Goal: Navigation & Orientation: Understand site structure

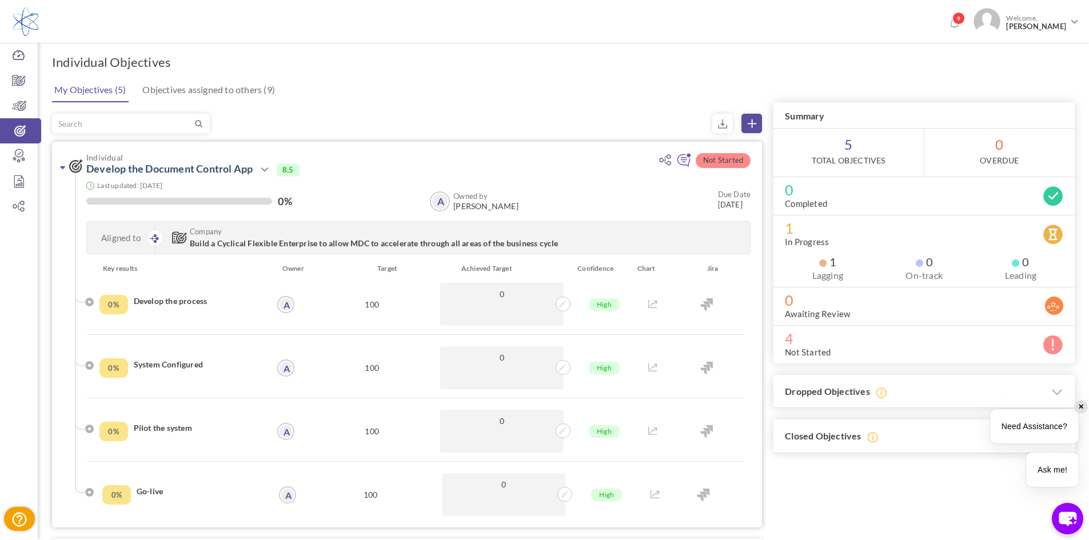
click at [62, 168] on icon at bounding box center [62, 167] width 5 height 9
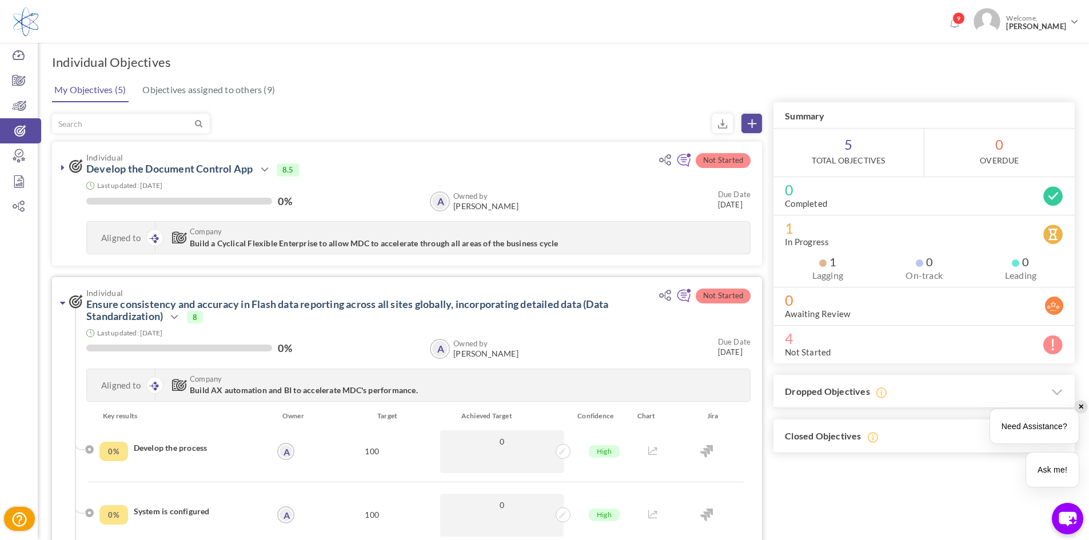
click at [63, 302] on icon at bounding box center [62, 302] width 5 height 9
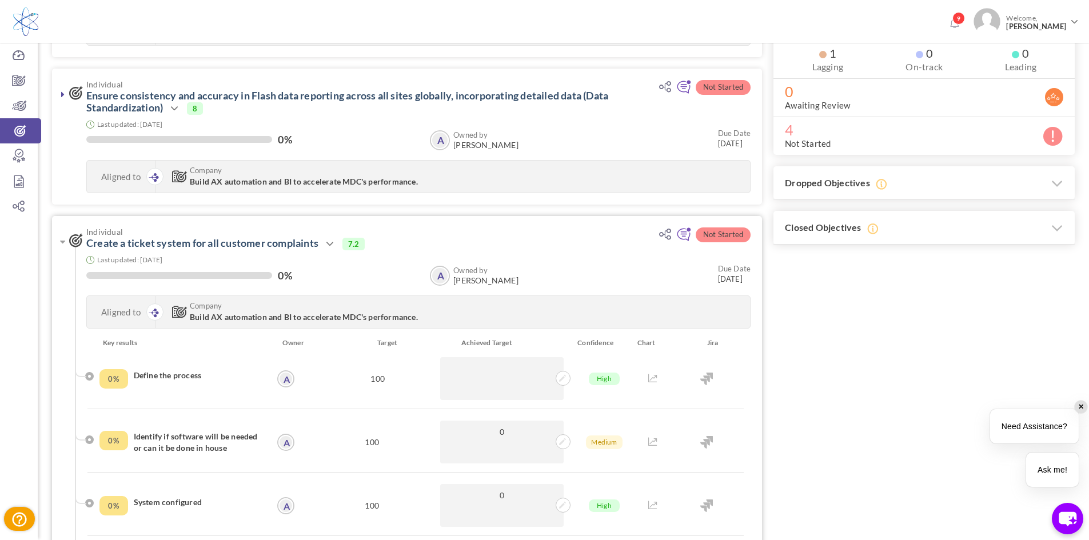
scroll to position [229, 0]
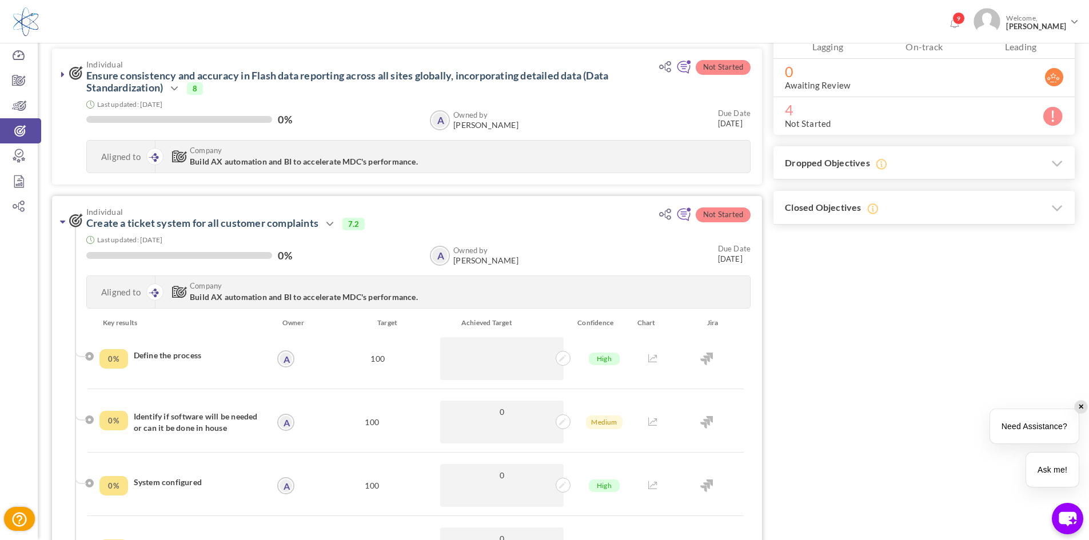
click at [58, 225] on link at bounding box center [62, 221] width 11 height 11
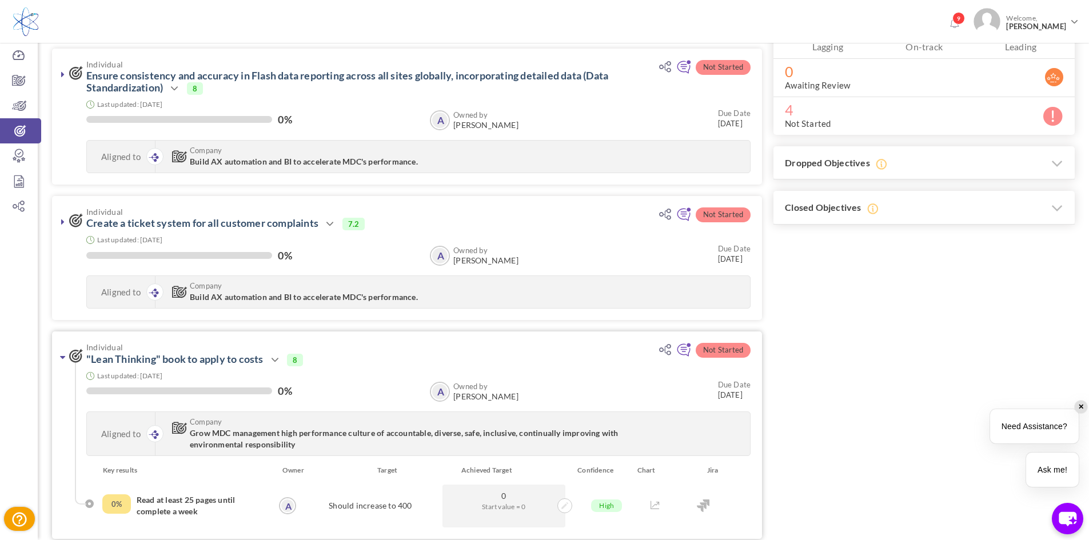
click at [60, 361] on icon at bounding box center [62, 357] width 5 height 9
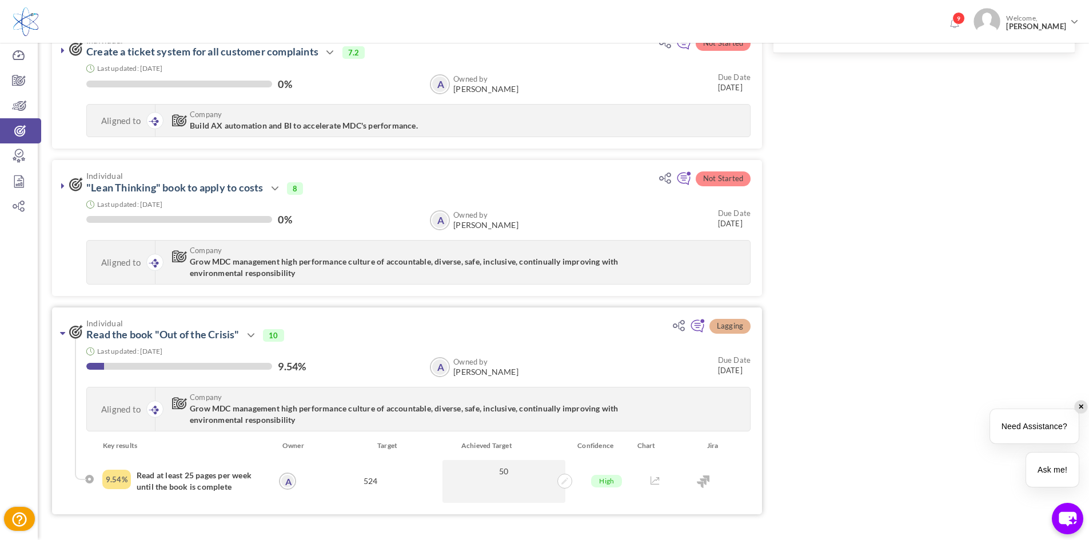
click at [59, 333] on link at bounding box center [62, 333] width 11 height 11
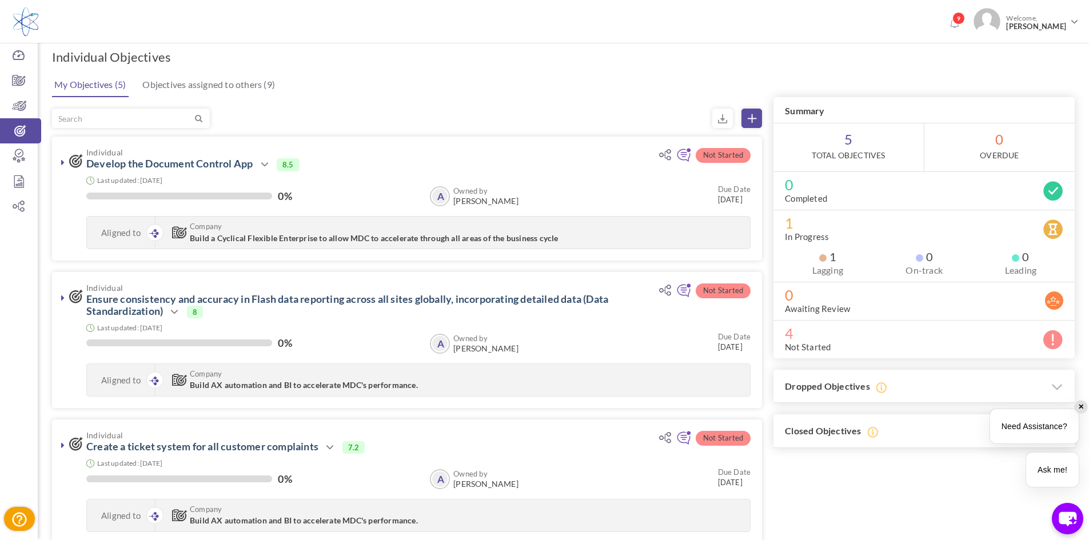
scroll to position [0, 0]
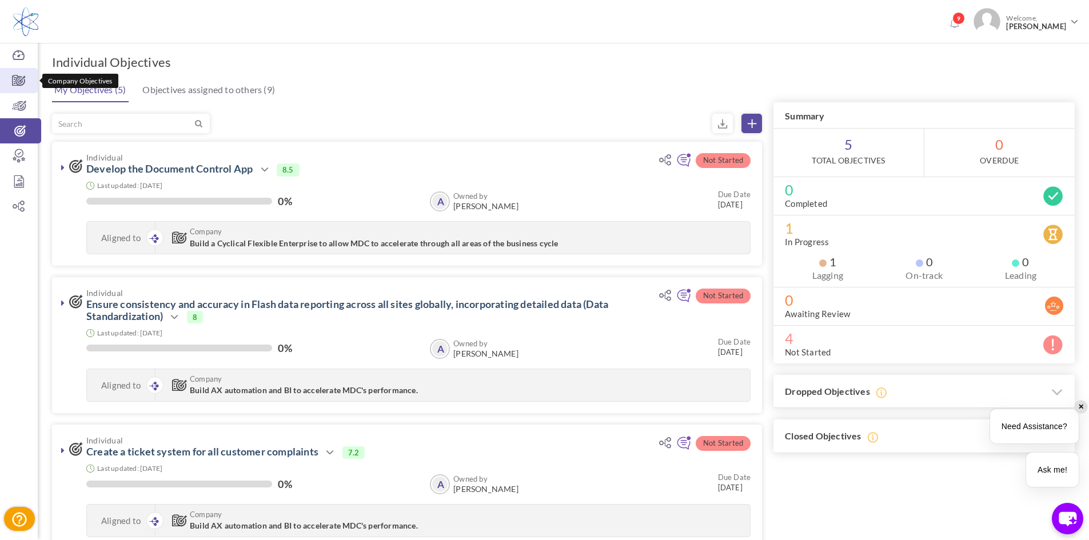
click at [17, 79] on icon at bounding box center [19, 80] width 38 height 11
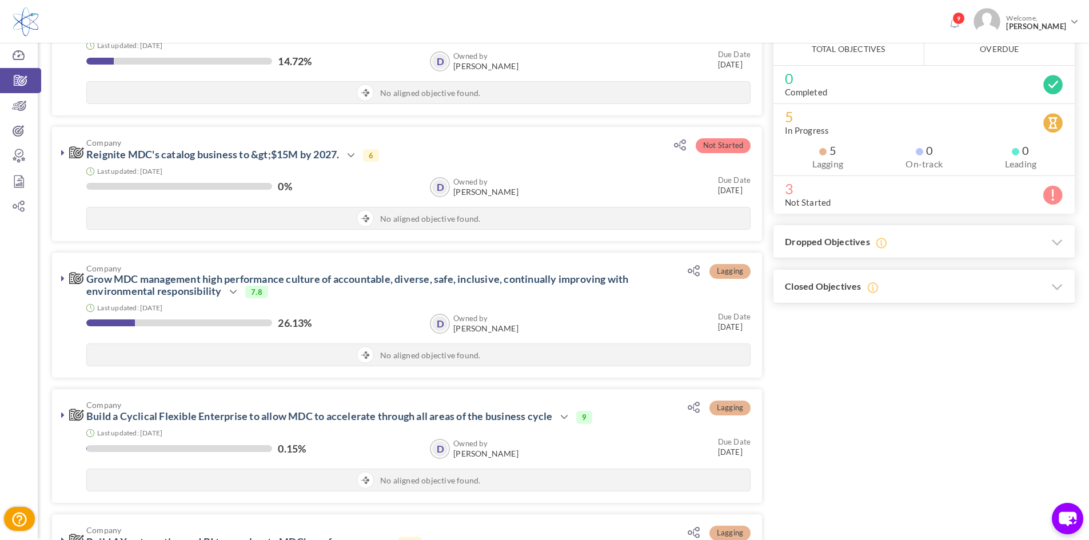
scroll to position [114, 0]
click at [978, 253] on h3 "Dropped Objectives" at bounding box center [924, 242] width 301 height 34
click at [986, 240] on h3 "Dropped Objectives" at bounding box center [924, 242] width 301 height 34
click at [22, 113] on link "Team Objectives" at bounding box center [19, 105] width 38 height 25
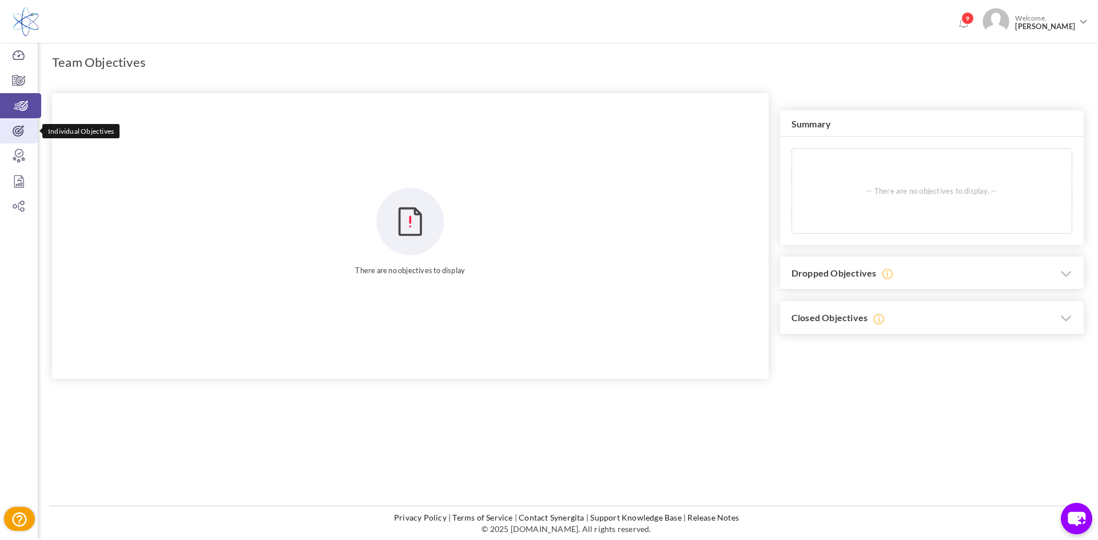
click at [23, 135] on icon at bounding box center [19, 130] width 38 height 11
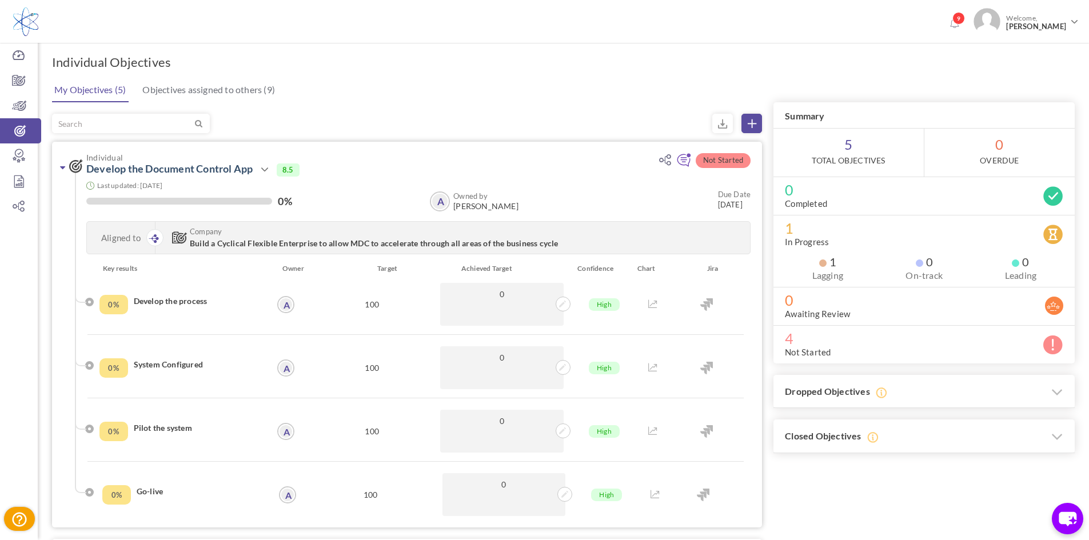
click at [57, 169] on link at bounding box center [62, 167] width 11 height 11
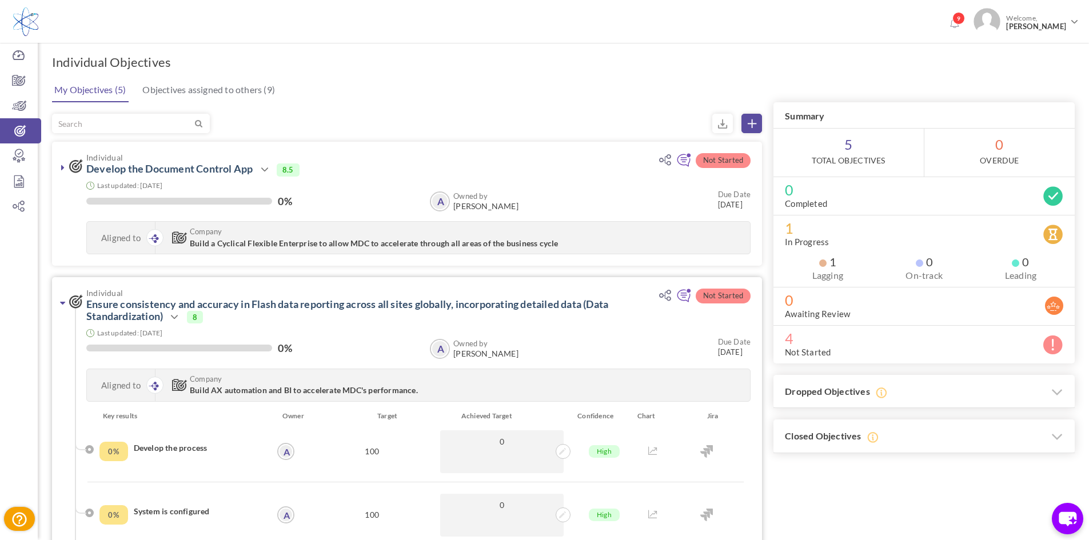
click at [62, 301] on icon at bounding box center [62, 302] width 5 height 9
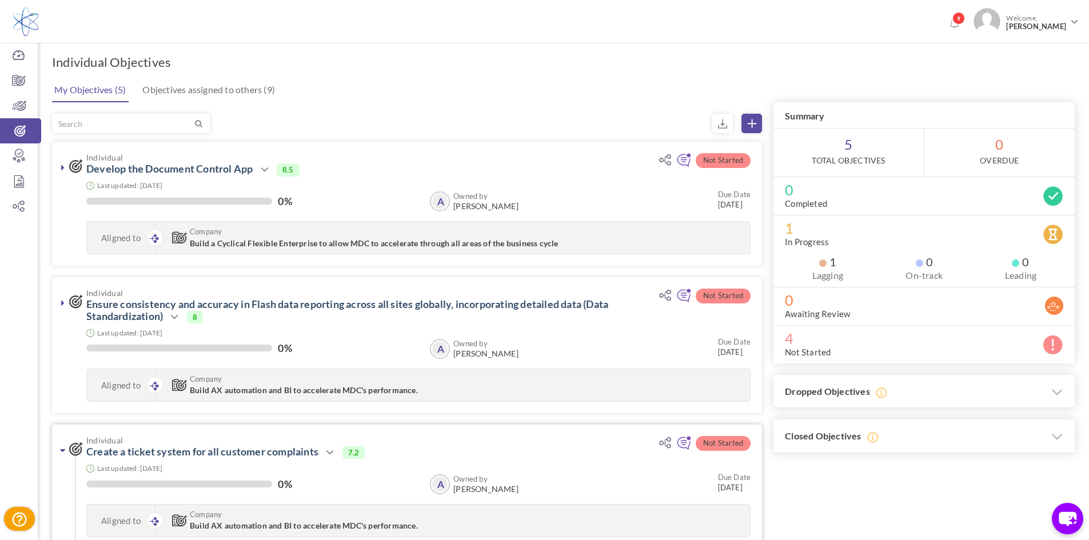
click at [62, 448] on icon at bounding box center [62, 450] width 5 height 9
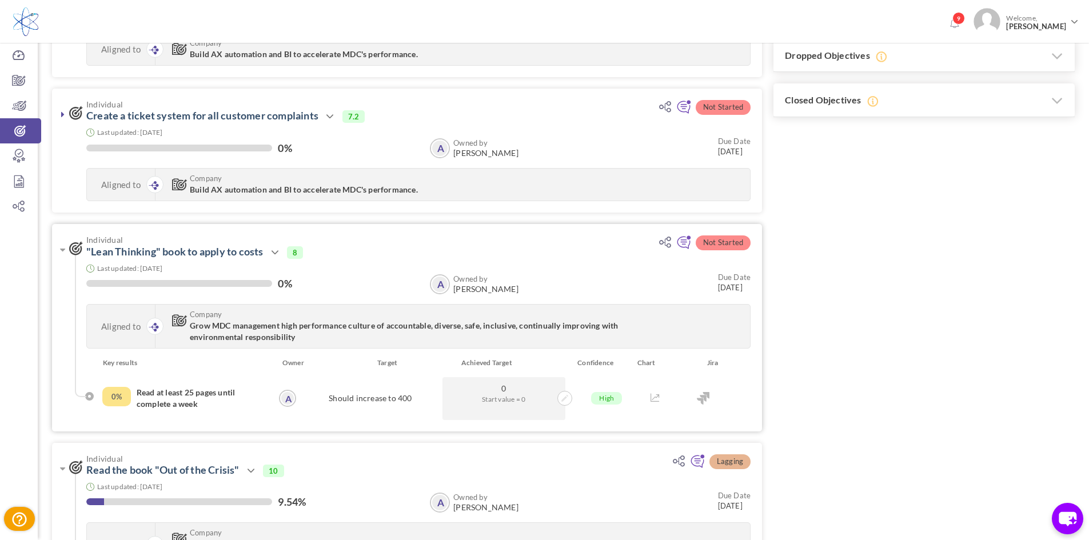
scroll to position [400, 0]
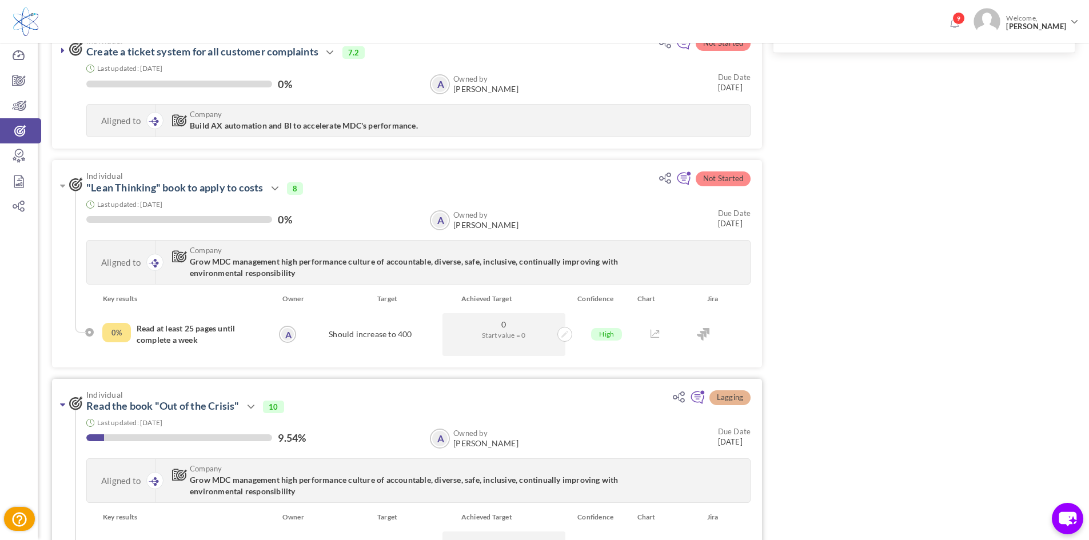
click at [63, 407] on icon at bounding box center [62, 404] width 5 height 9
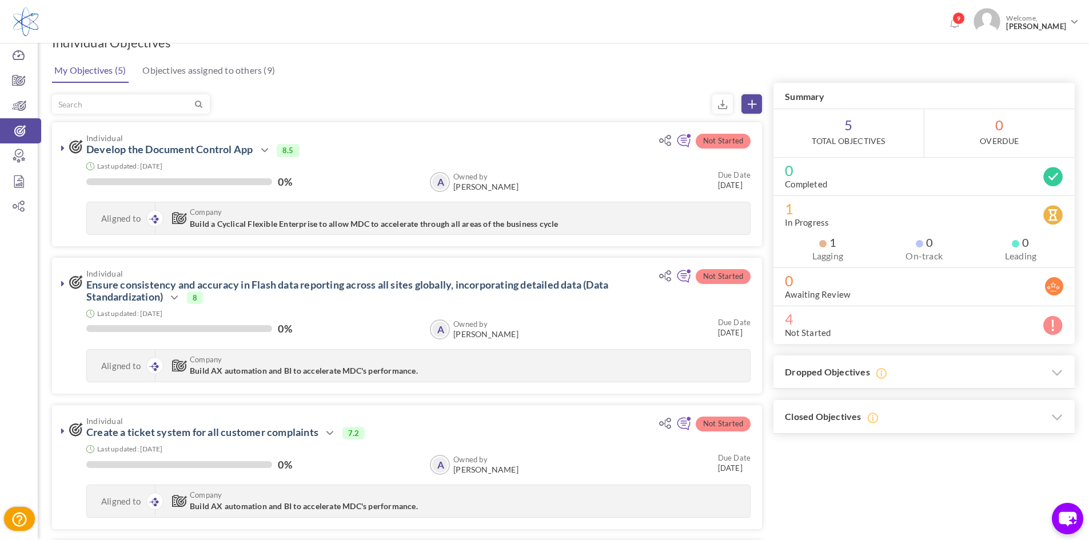
scroll to position [0, 0]
